Goal: Task Accomplishment & Management: Manage account settings

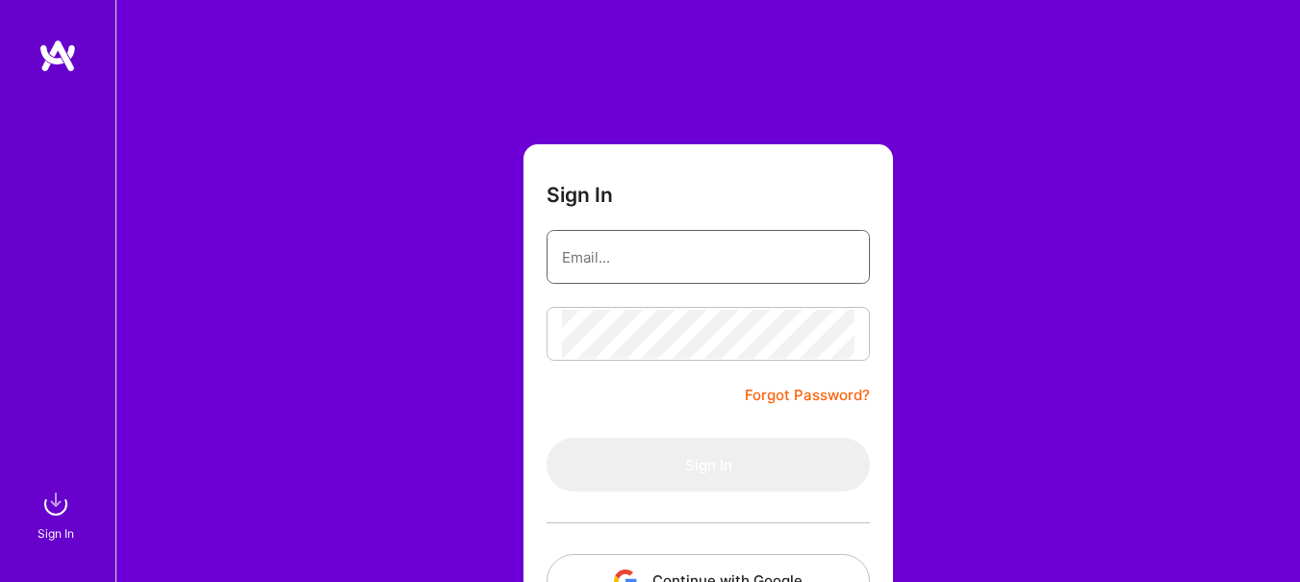
click at [667, 272] on input "email" at bounding box center [708, 257] width 293 height 49
type input "[EMAIL_ADDRESS][DOMAIN_NAME]"
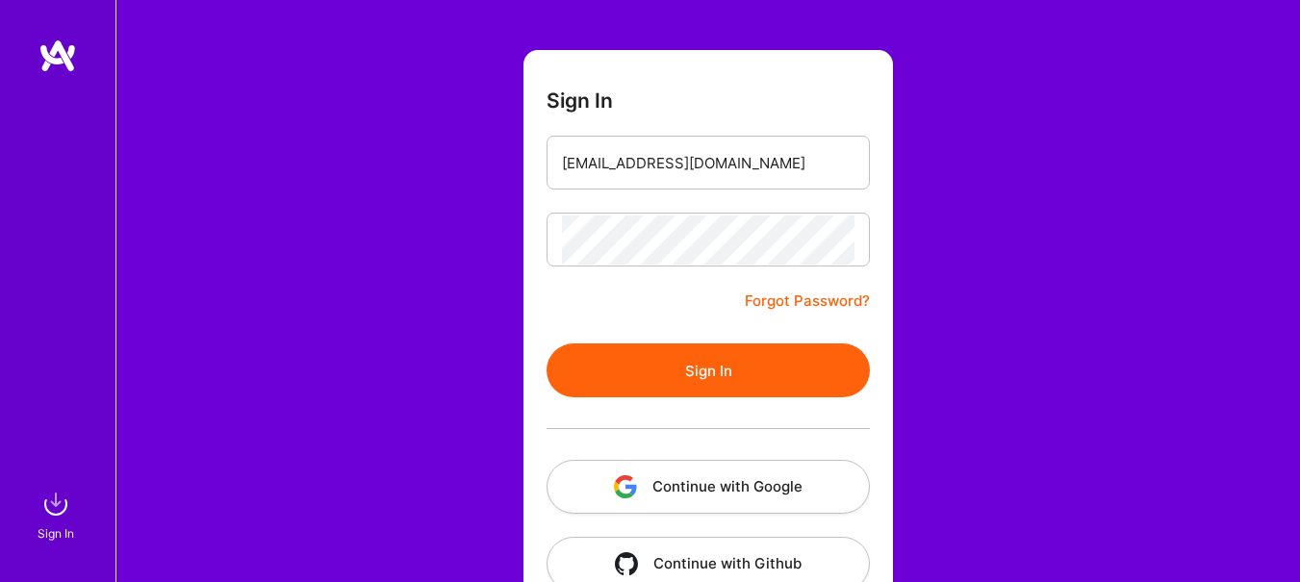
scroll to position [141, 0]
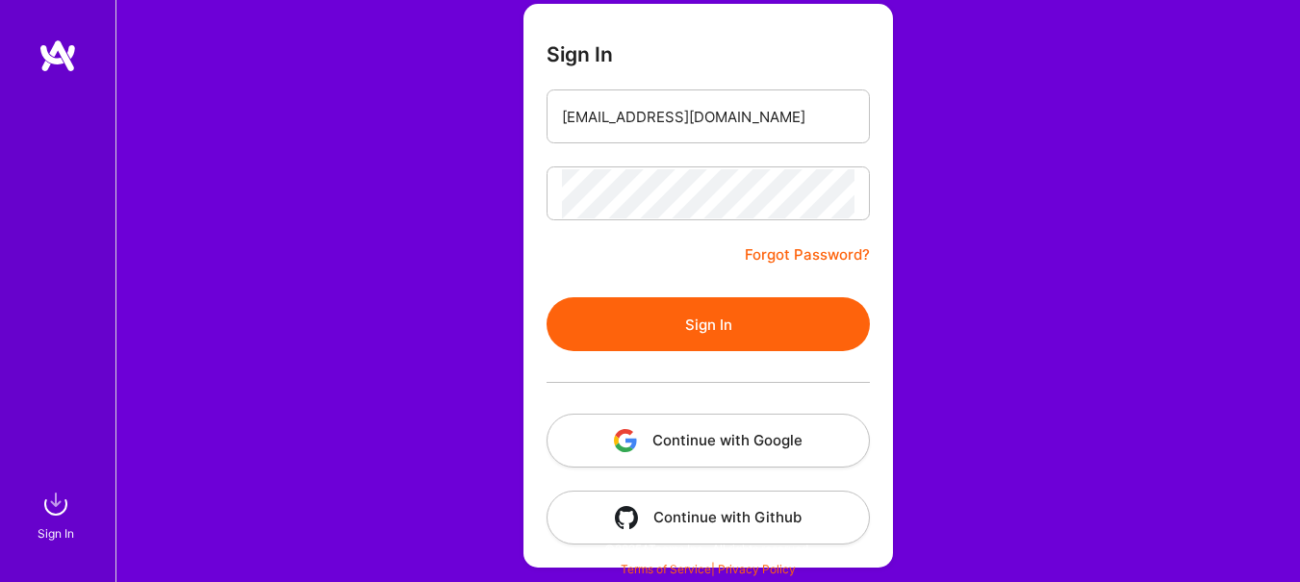
click at [760, 324] on button "Sign In" at bounding box center [708, 324] width 323 height 54
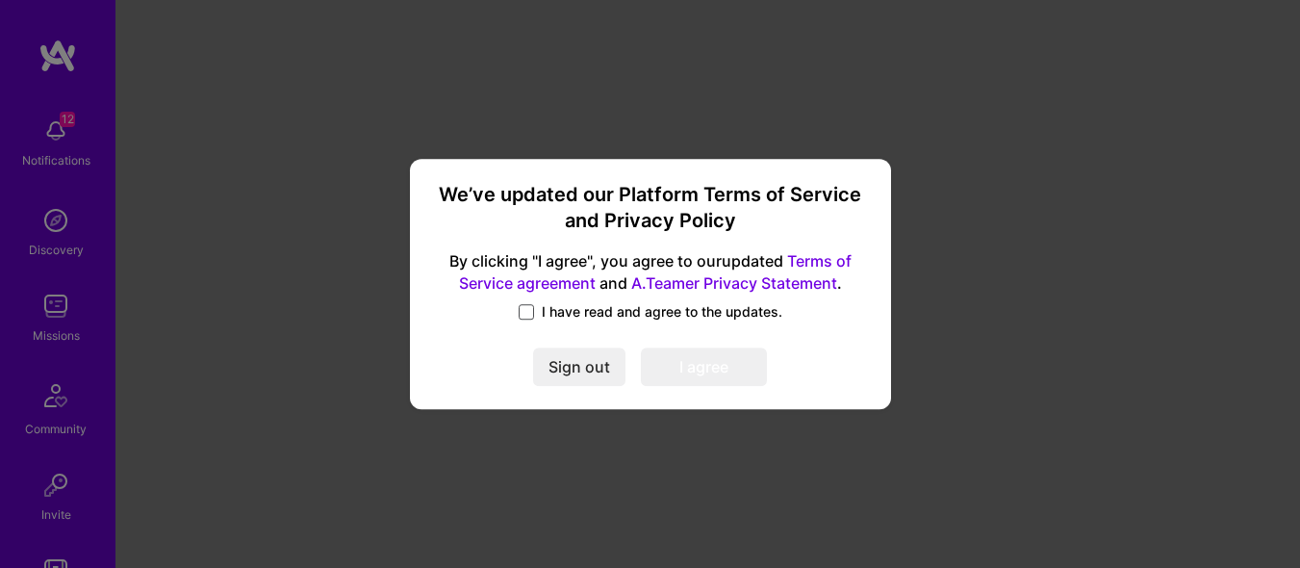
click at [527, 310] on span at bounding box center [526, 311] width 15 height 15
click at [0, 0] on input "I have read and agree to the updates." at bounding box center [0, 0] width 0 height 0
click at [697, 368] on button "I agree" at bounding box center [704, 366] width 126 height 38
